Goal: Task Accomplishment & Management: Complete application form

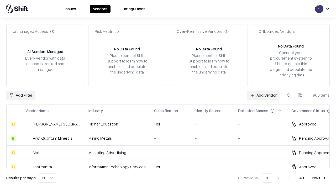
click at [263, 95] on link "Add Vendor" at bounding box center [263, 95] width 33 height 9
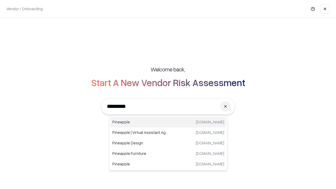
click at [168, 122] on div "Pineapple pineappleenergy.com" at bounding box center [168, 122] width 116 height 11
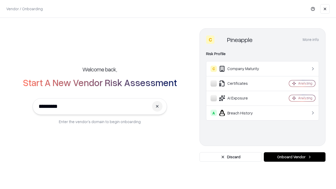
type input "*********"
click at [295, 157] on button "Onboard Vendor" at bounding box center [295, 156] width 62 height 9
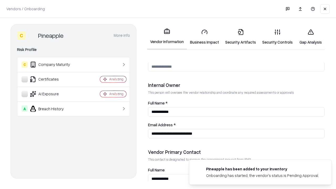
scroll to position [272, 0]
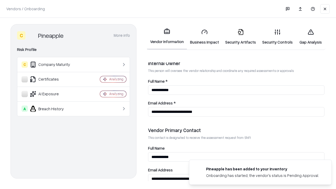
click at [205, 37] on link "Business Impact" at bounding box center [204, 37] width 35 height 24
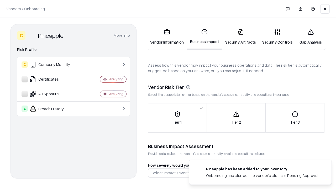
click at [241, 37] on link "Security Artifacts" at bounding box center [240, 37] width 37 height 24
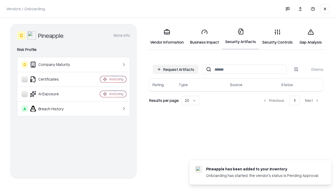
click at [176, 69] on button "Request Artifacts" at bounding box center [176, 69] width 46 height 9
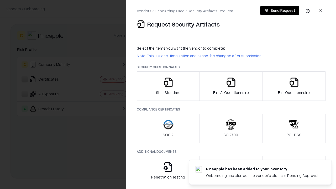
click at [168, 86] on icon "button" at bounding box center [168, 82] width 11 height 11
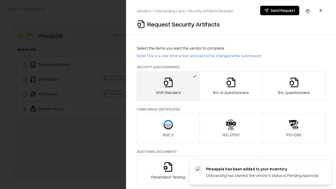
click at [280, 11] on button "Send Request" at bounding box center [279, 10] width 39 height 9
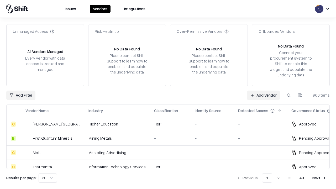
click at [289, 95] on button at bounding box center [288, 95] width 9 height 9
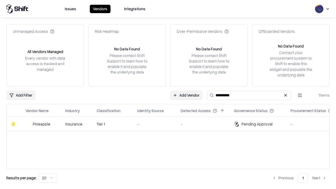
type input "*********"
click at [171, 124] on div "-" at bounding box center [154, 124] width 35 height 6
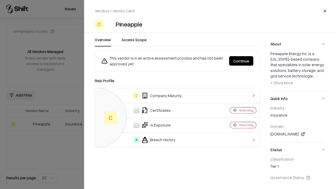
click at [241, 61] on button "Continue" at bounding box center [241, 60] width 24 height 9
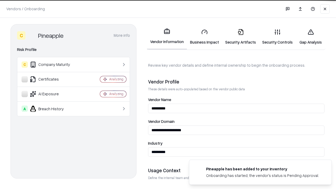
click at [241, 37] on link "Security Artifacts" at bounding box center [240, 37] width 37 height 24
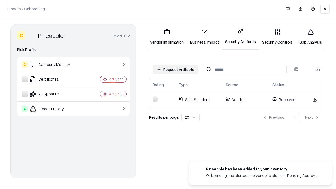
click at [278, 37] on link "Security Controls" at bounding box center [277, 37] width 37 height 24
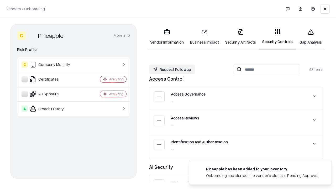
click at [172, 69] on button "Request Followup" at bounding box center [172, 69] width 46 height 9
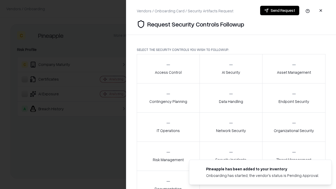
click at [168, 69] on div "Access Control" at bounding box center [168, 68] width 27 height 13
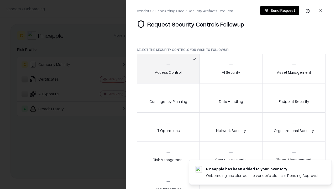
click at [280, 11] on button "Send Request" at bounding box center [279, 10] width 39 height 9
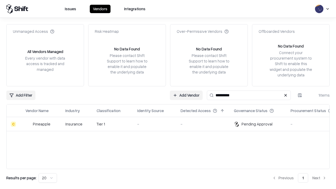
type input "*********"
click at [171, 124] on div "-" at bounding box center [154, 124] width 35 height 6
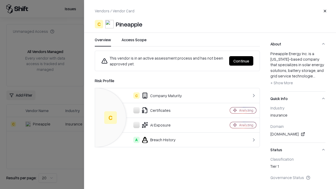
click at [241, 61] on button "Continue" at bounding box center [241, 60] width 24 height 9
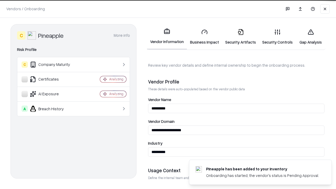
click at [311, 37] on link "Gap Analysis" at bounding box center [311, 37] width 30 height 24
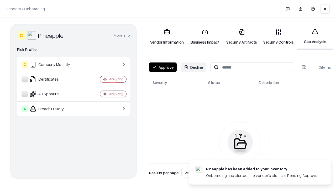
click at [163, 67] on button "Approve" at bounding box center [163, 66] width 28 height 9
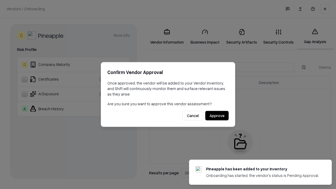
click at [217, 116] on button "Approve" at bounding box center [216, 115] width 23 height 9
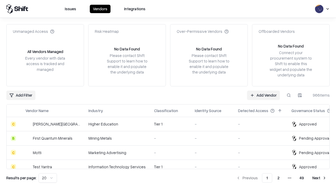
type input "*********"
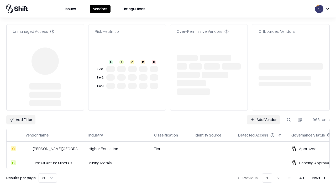
click at [263, 115] on link "Add Vendor" at bounding box center [263, 119] width 33 height 9
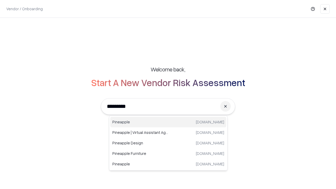
click at [168, 122] on div "Pineapple pineappleenergy.com" at bounding box center [168, 122] width 116 height 11
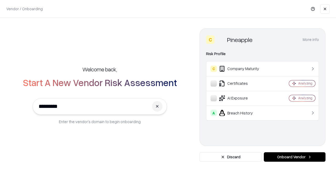
type input "*********"
click at [295, 157] on button "Onboard Vendor" at bounding box center [295, 156] width 62 height 9
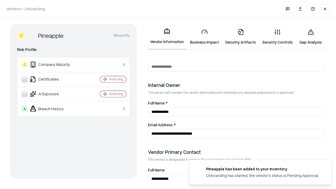
scroll to position [272, 0]
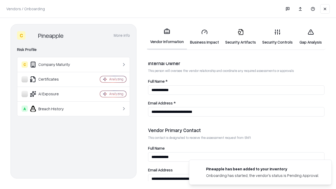
click at [311, 37] on link "Gap Analysis" at bounding box center [311, 37] width 30 height 24
